Goal: Task Accomplishment & Management: Manage account settings

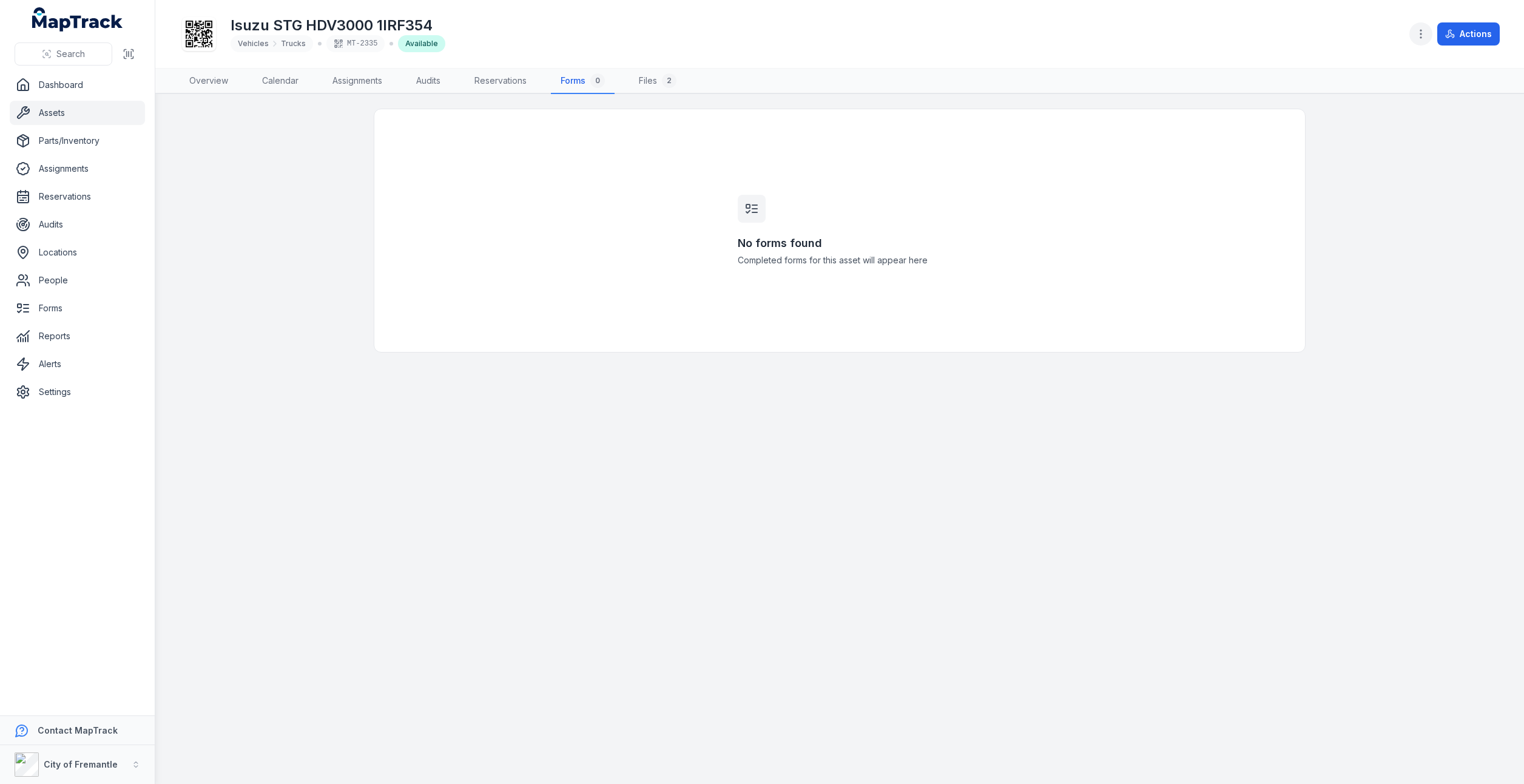
click at [1420, 33] on icon "button" at bounding box center [1421, 33] width 12 height 12
click at [61, 180] on div "Search Dashboard Assets Parts/Inventory Assignments Reservations Audits Locatio…" at bounding box center [762, 392] width 1524 height 784
click at [63, 206] on link "Reservations" at bounding box center [77, 196] width 136 height 24
click at [55, 230] on link "Audits" at bounding box center [77, 224] width 136 height 24
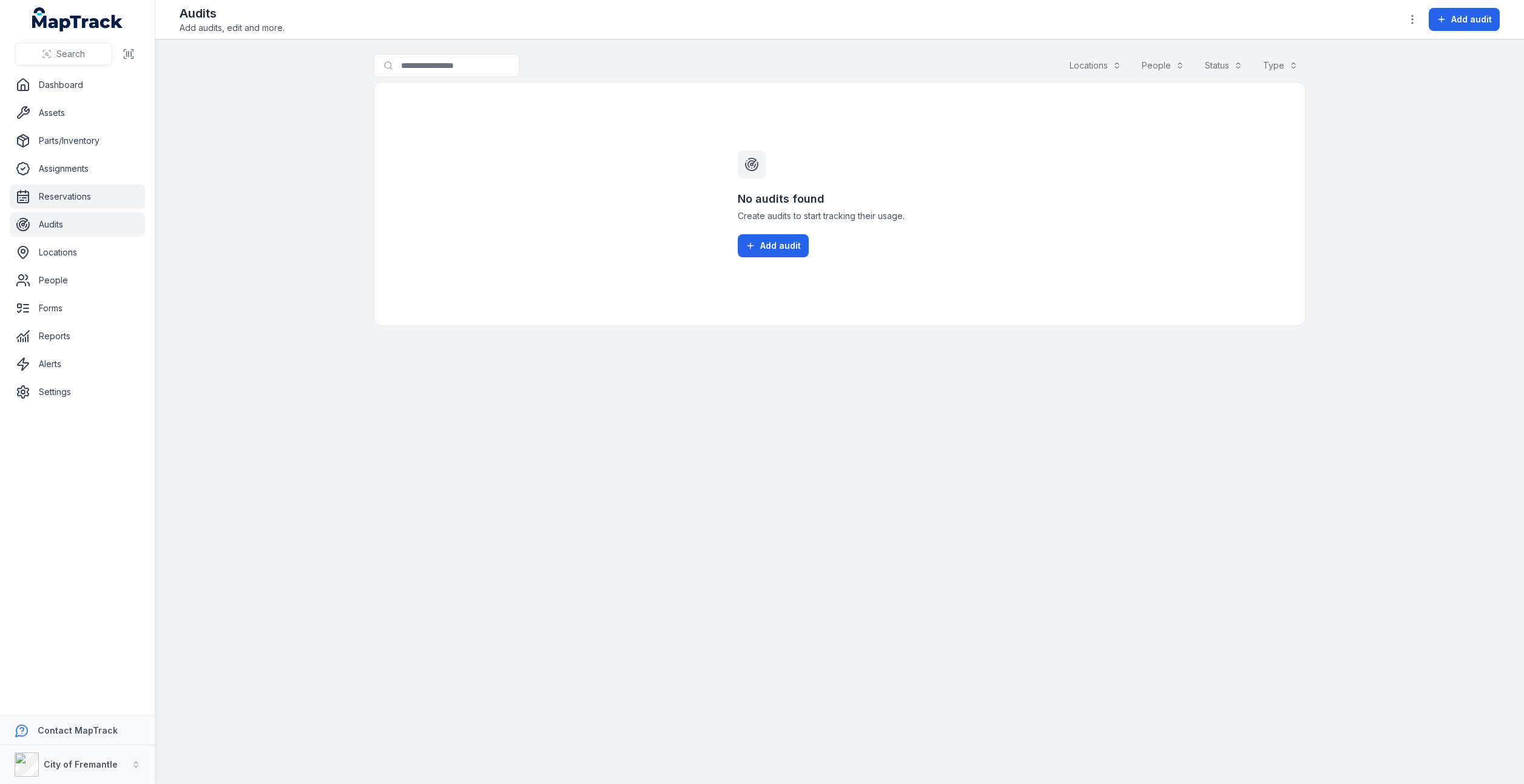
click at [59, 199] on link "Reservations" at bounding box center [77, 196] width 136 height 24
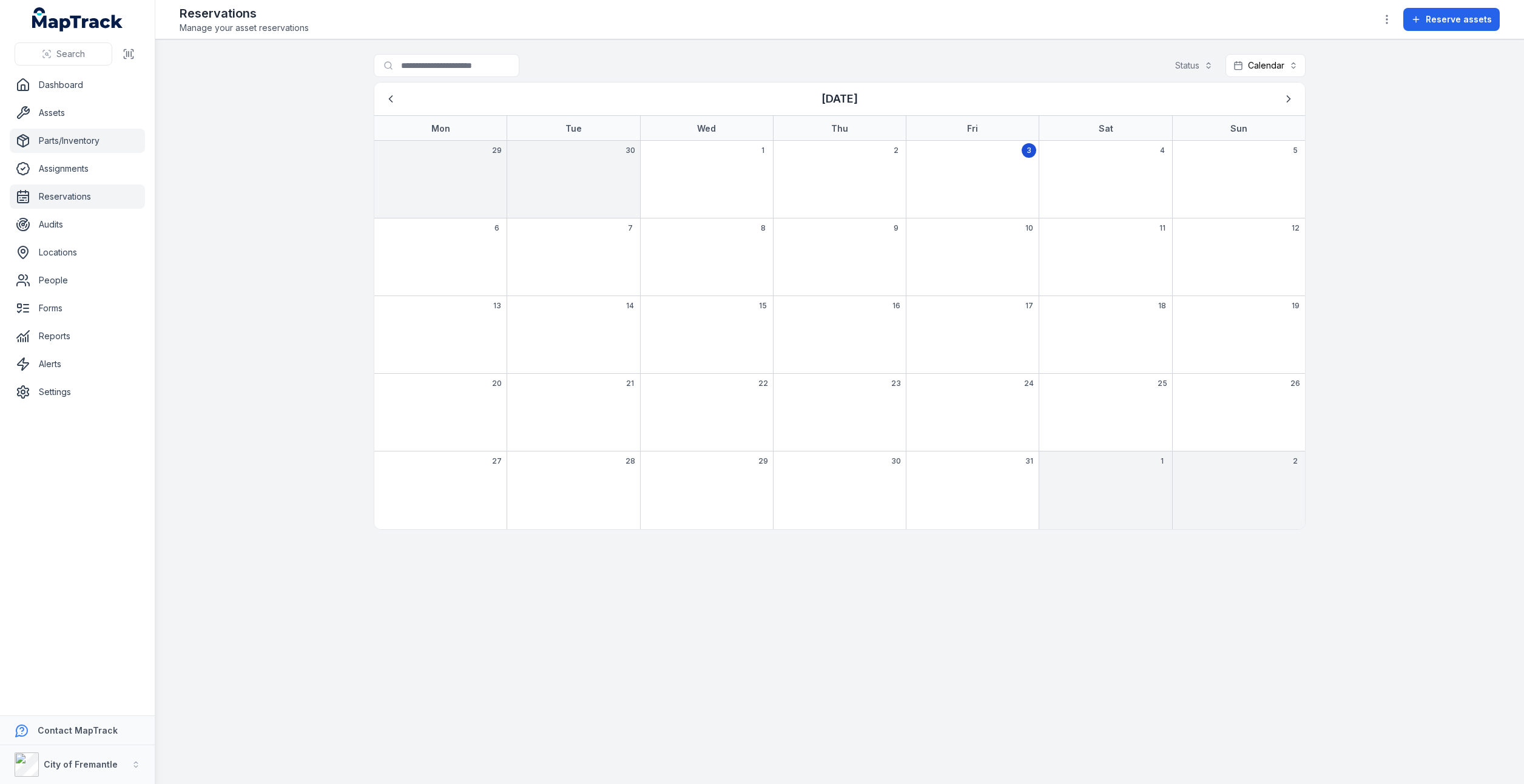
click at [56, 146] on link "Parts/Inventory" at bounding box center [77, 140] width 136 height 24
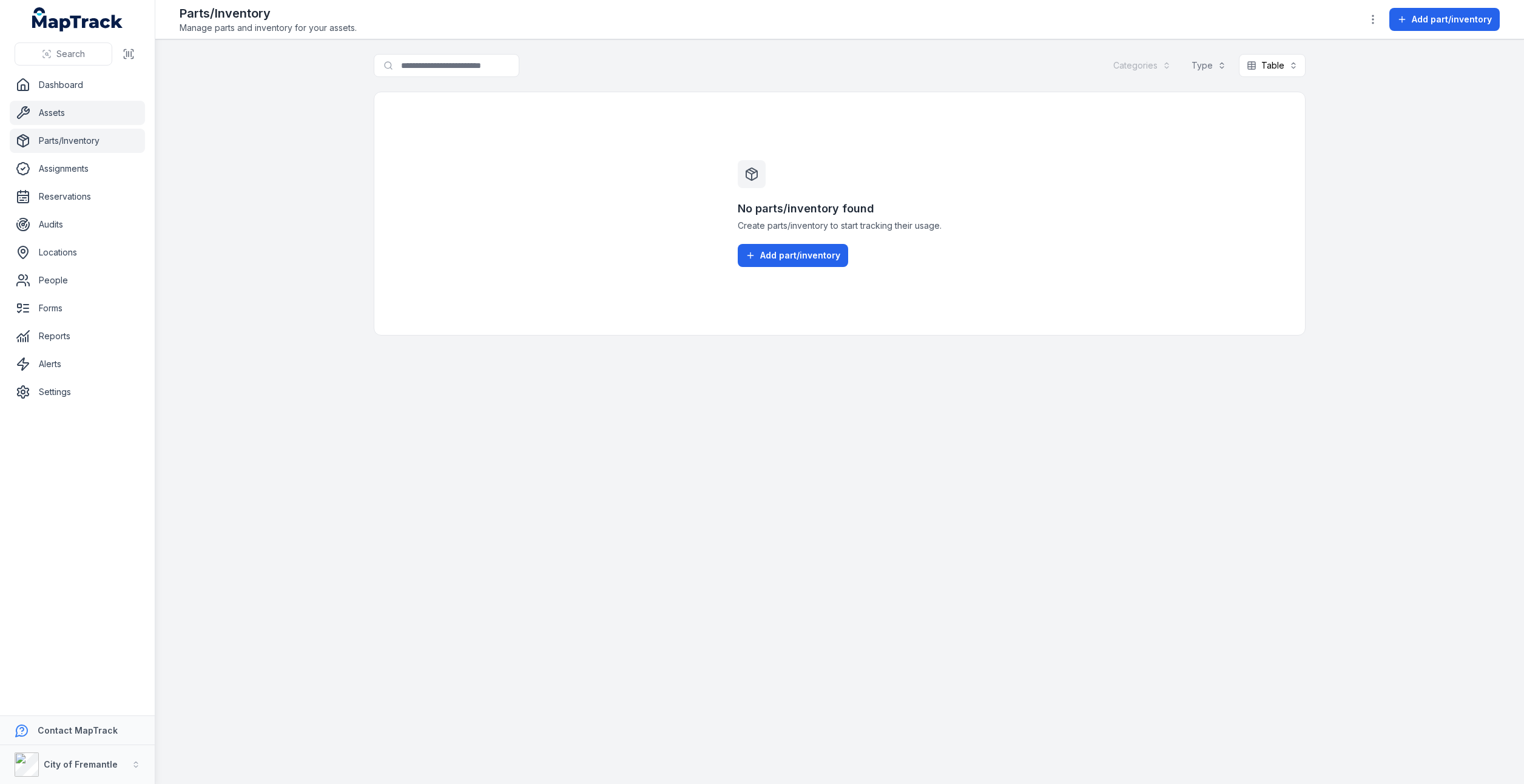
click at [56, 120] on link "Assets" at bounding box center [77, 112] width 136 height 24
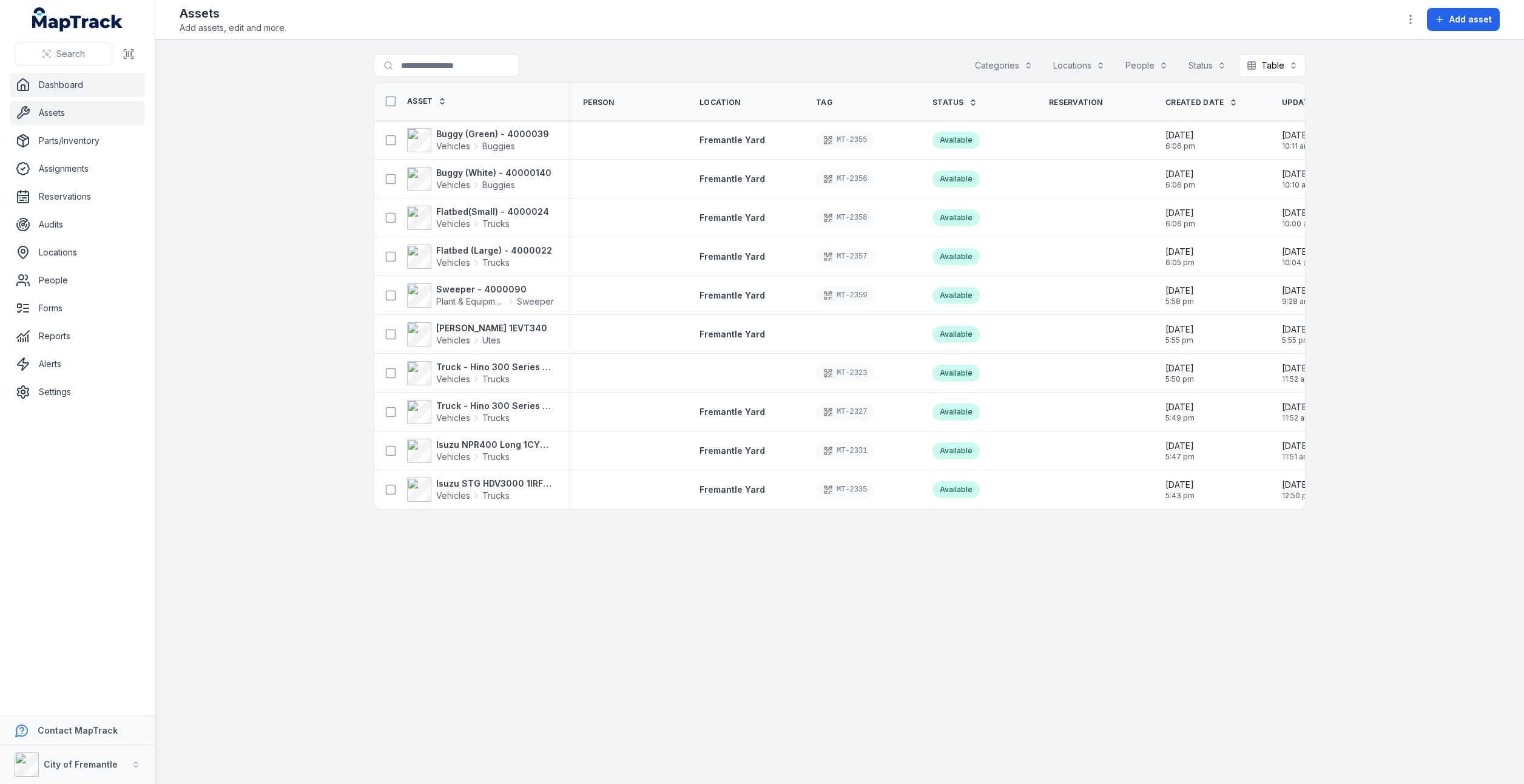
click at [65, 89] on link "Dashboard" at bounding box center [77, 85] width 136 height 24
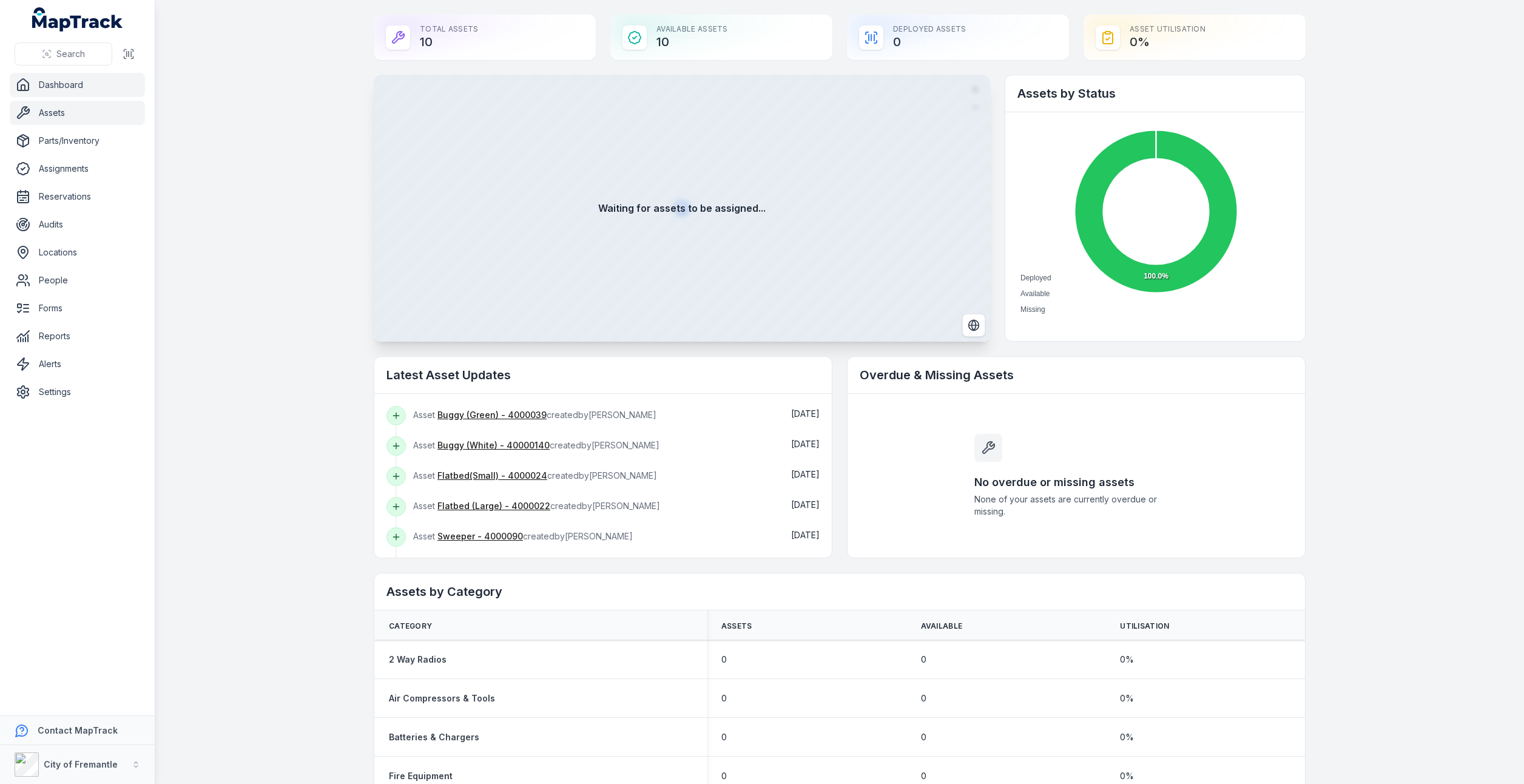
click at [60, 120] on link "Assets" at bounding box center [77, 112] width 136 height 24
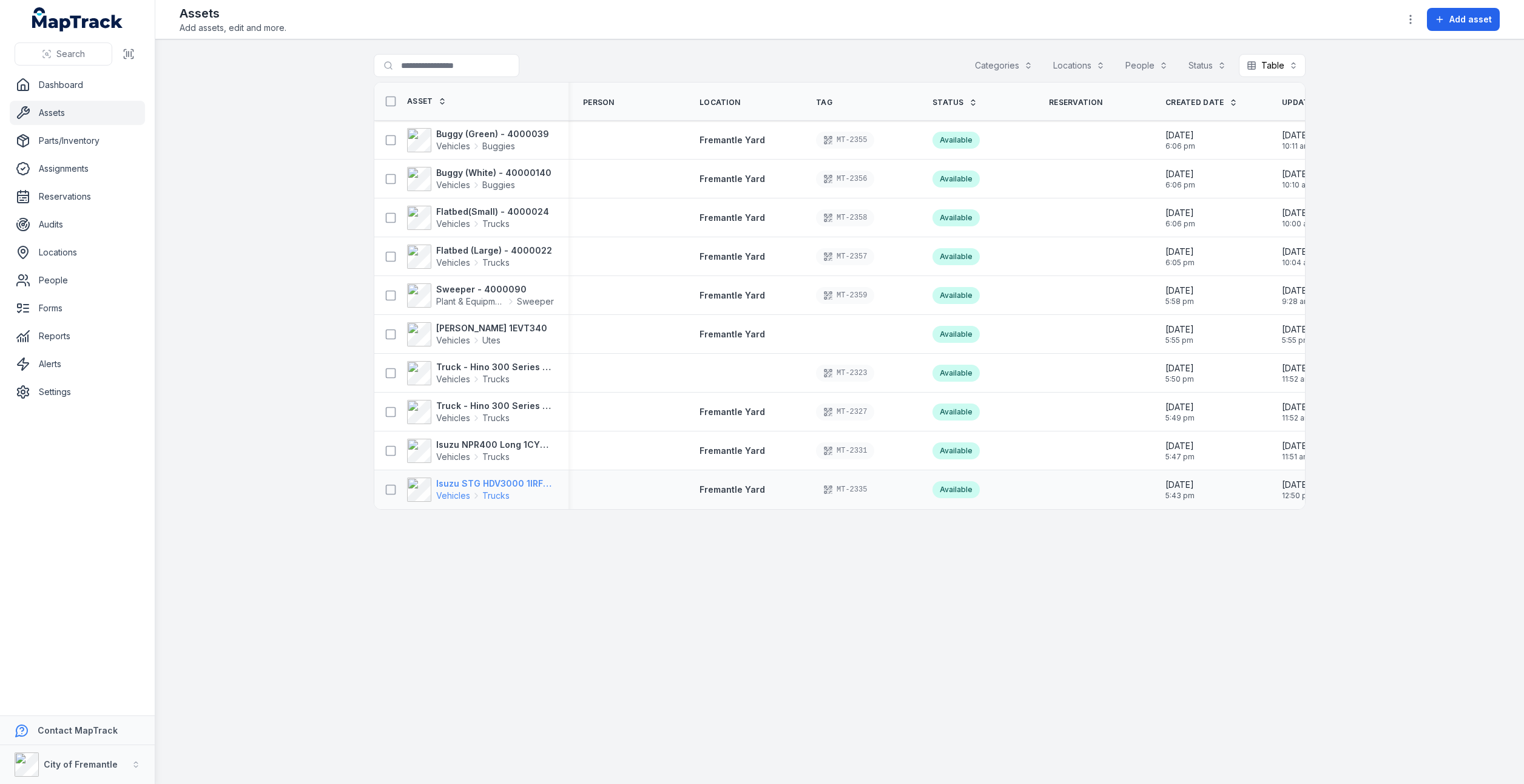
click at [494, 495] on span "Trucks" at bounding box center [496, 495] width 27 height 12
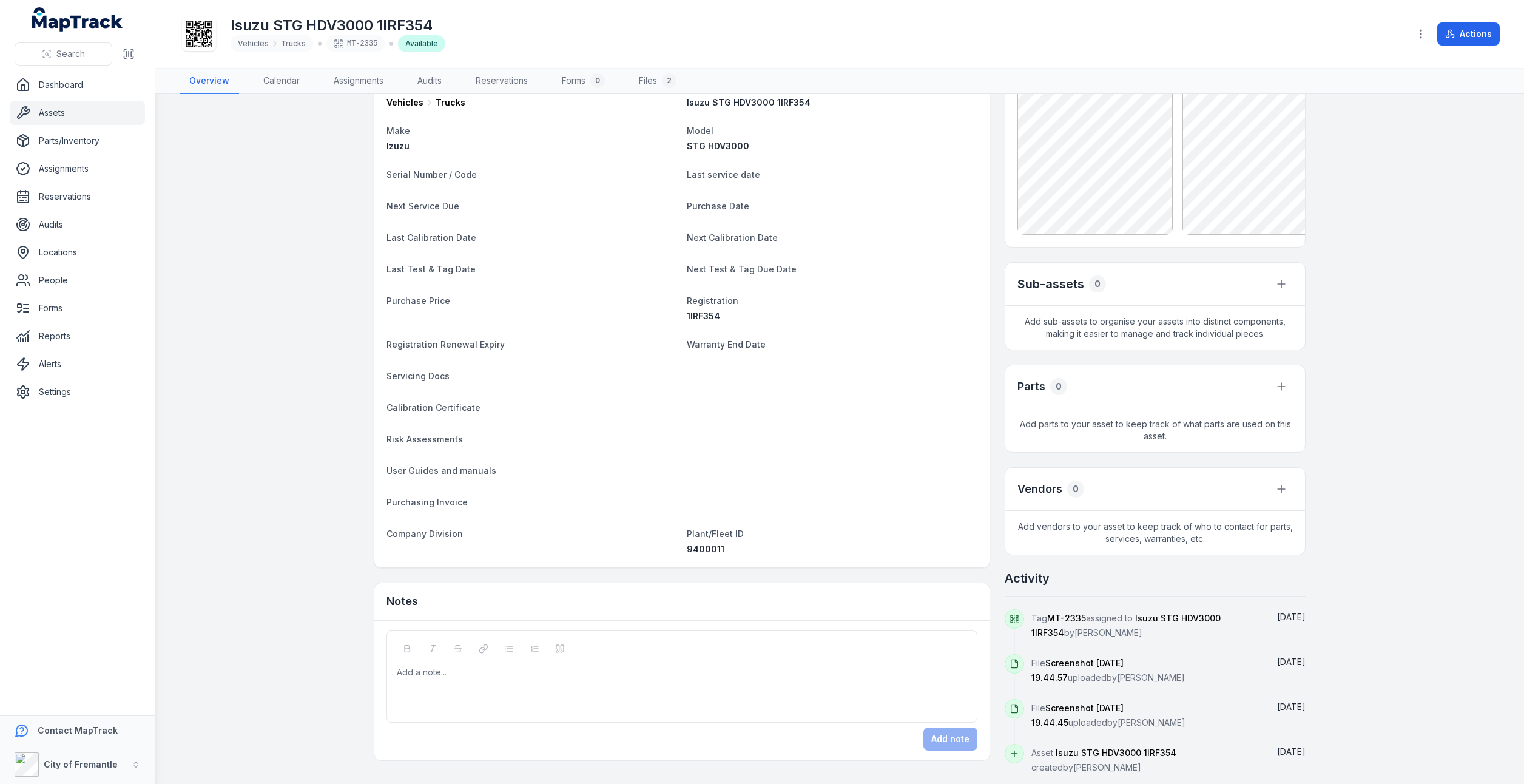
scroll to position [24, 0]
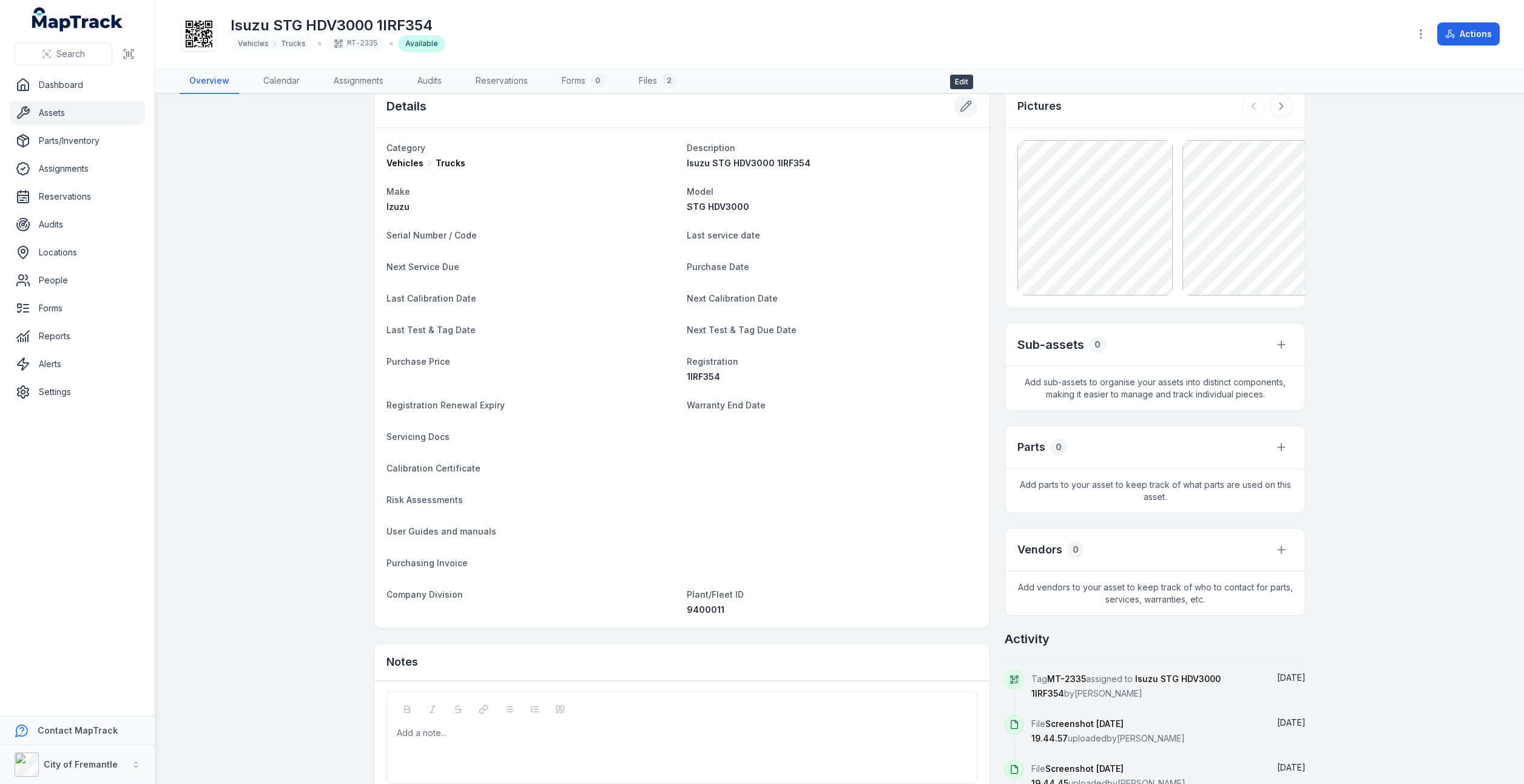
click at [960, 110] on icon at bounding box center [966, 105] width 12 height 12
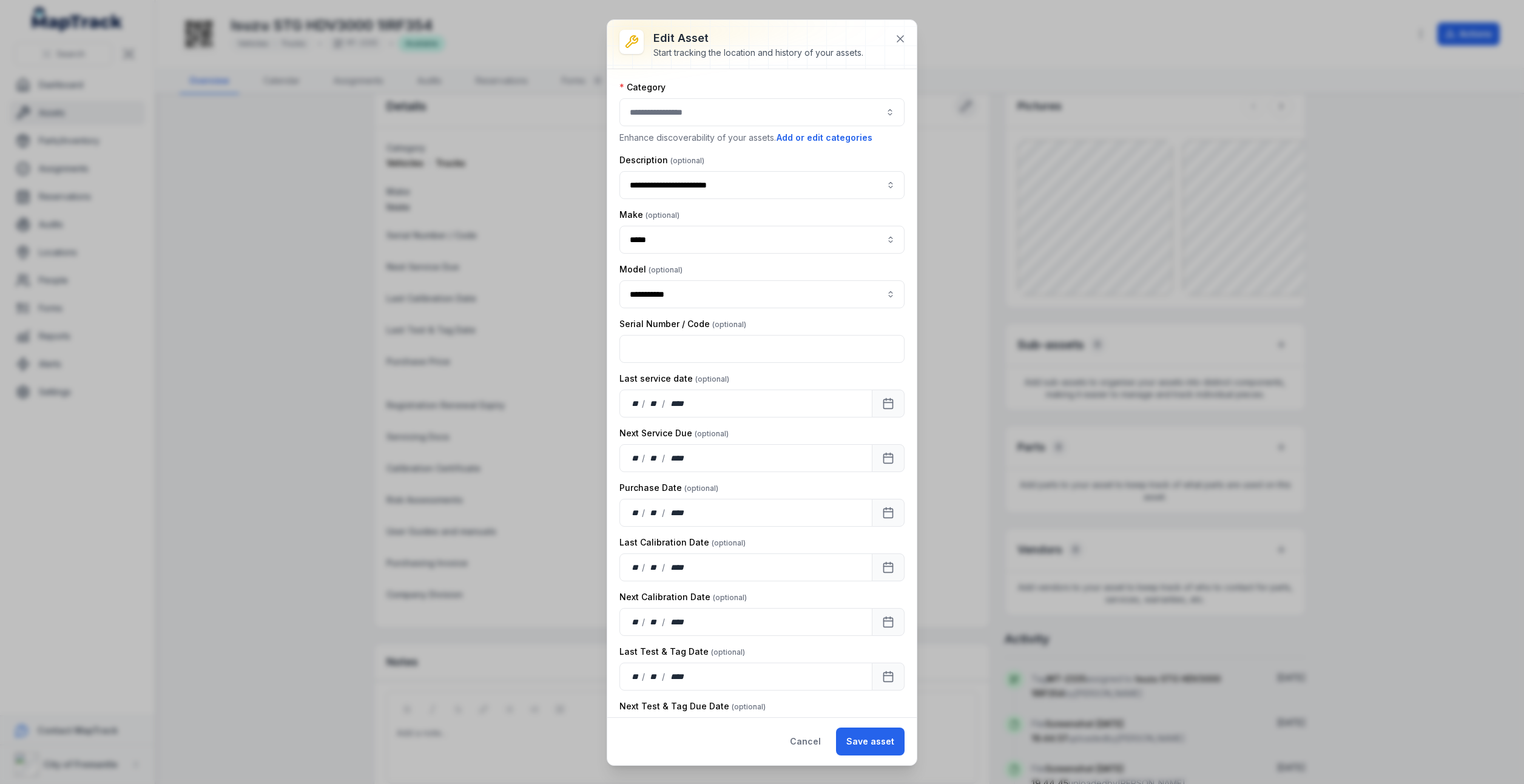
type input "******"
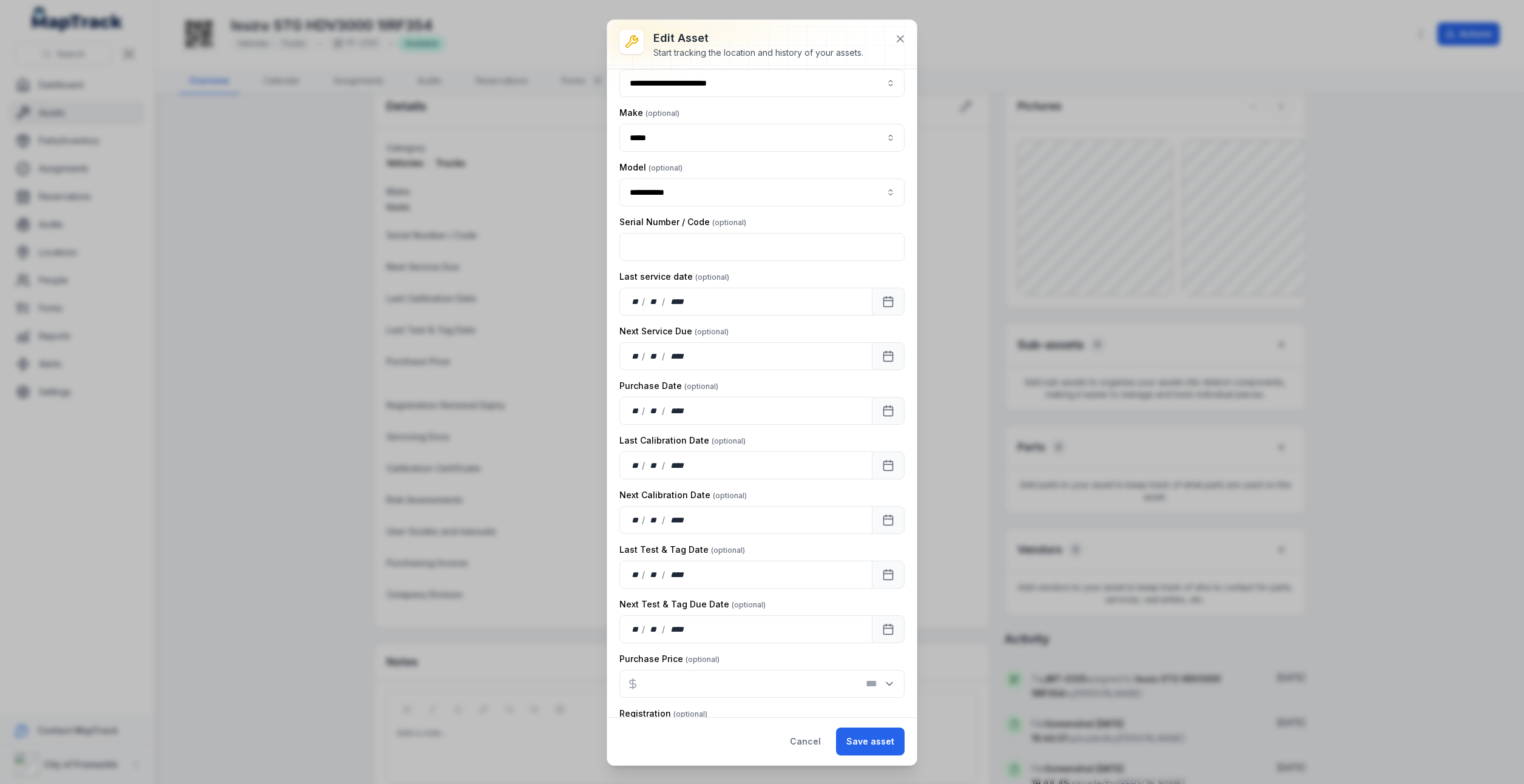
scroll to position [121, 0]
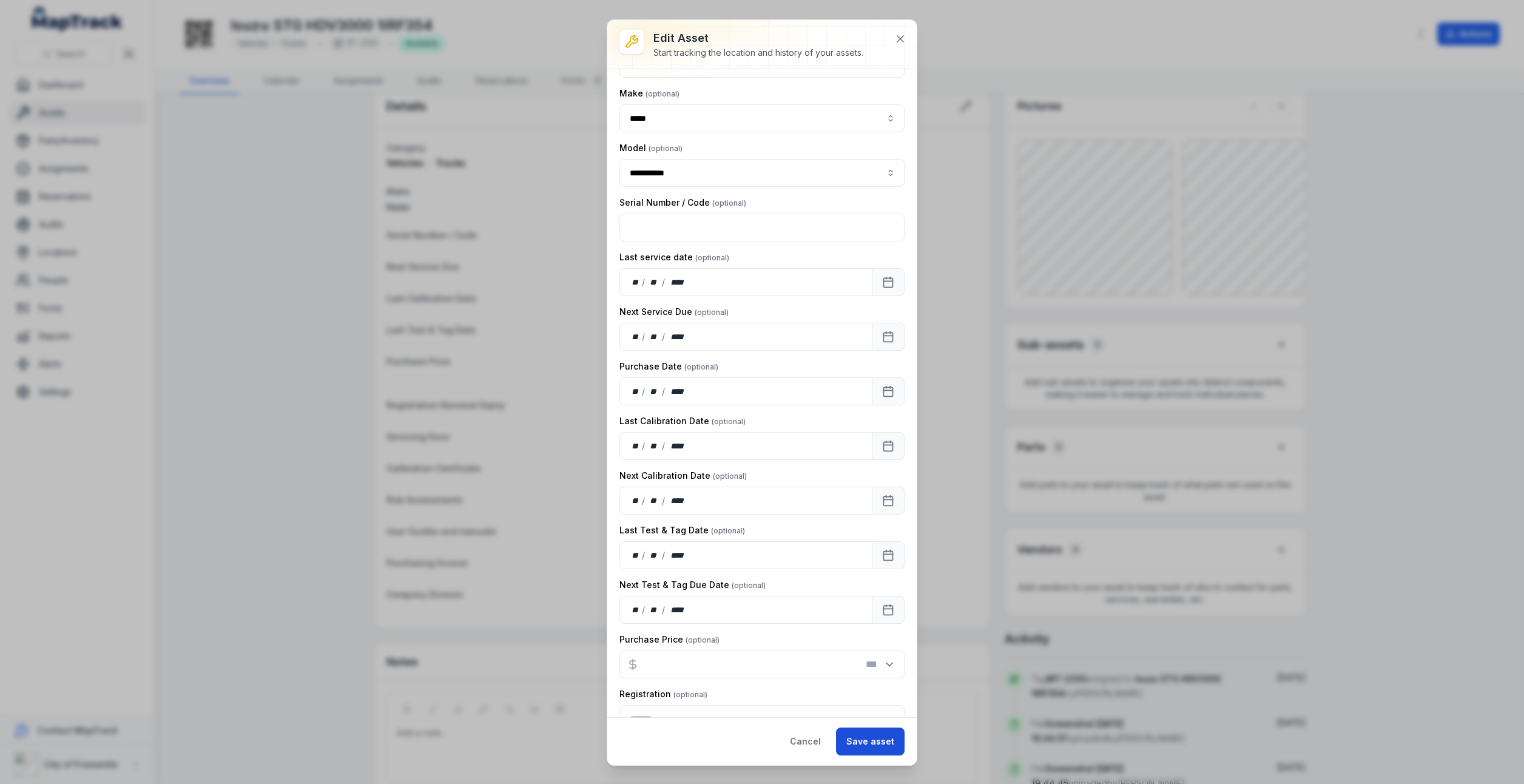
click at [884, 742] on button "Save asset" at bounding box center [870, 741] width 68 height 28
